Goal: Check status: Check status

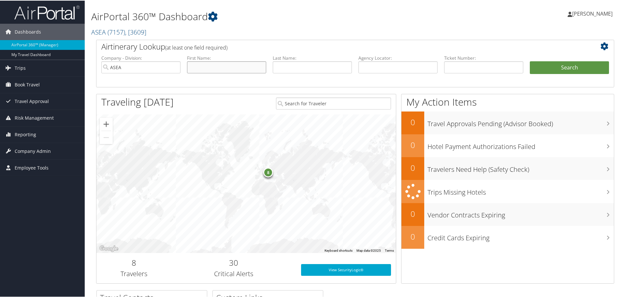
click at [222, 65] on input "text" at bounding box center [226, 67] width 79 height 12
type input "shelley"
click at [561, 65] on button "Search" at bounding box center [569, 67] width 79 height 13
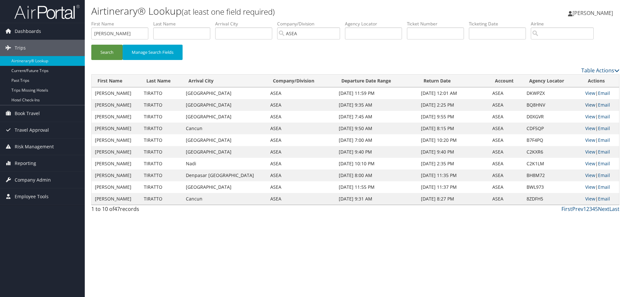
click at [587, 105] on link "View" at bounding box center [590, 105] width 10 height 6
